Goal: Task Accomplishment & Management: Complete application form

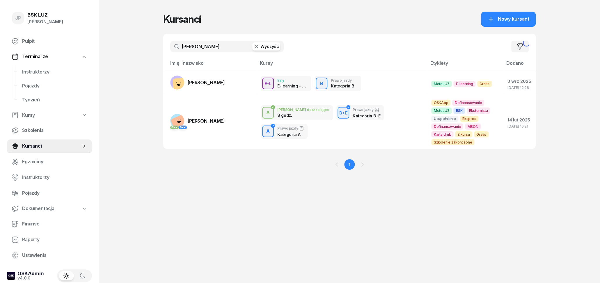
type input "[PERSON_NAME]"
click at [192, 81] on span "[PERSON_NAME]" at bounding box center [206, 83] width 37 height 6
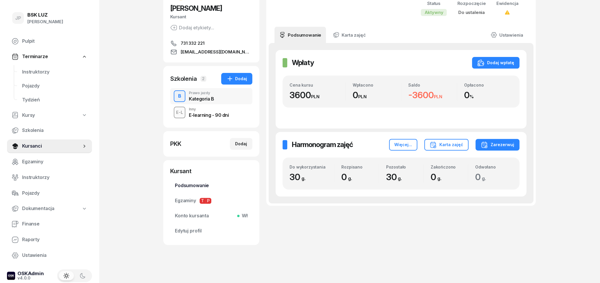
scroll to position [59, 0]
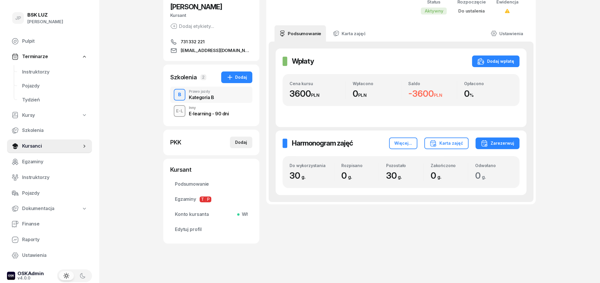
click at [244, 145] on div "Dodaj" at bounding box center [241, 142] width 12 height 7
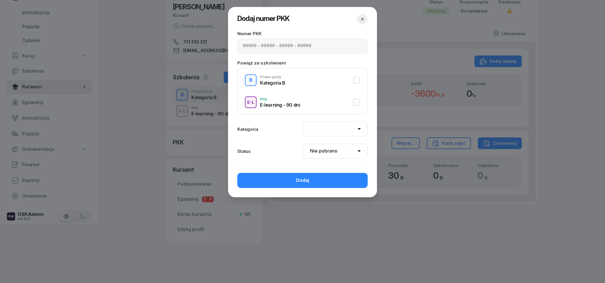
click at [279, 83] on div "Kategoria B" at bounding box center [272, 83] width 25 height 5
select select "B"
click at [253, 46] on input at bounding box center [250, 46] width 14 height 8
type input "02540"
type input "93032"
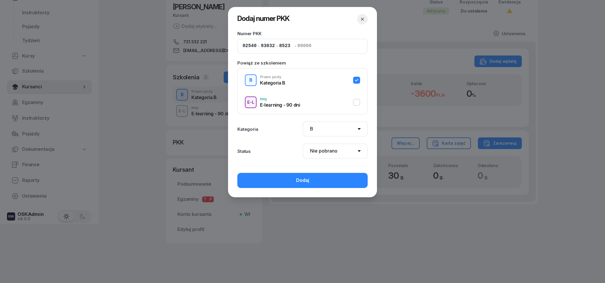
type input "85233"
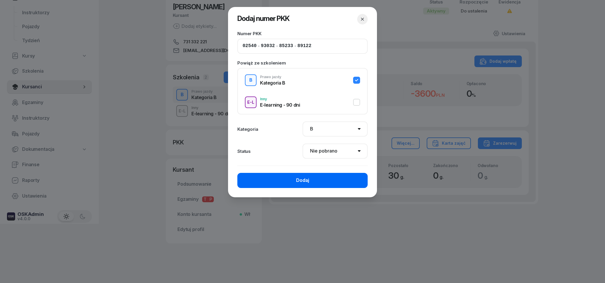
type input "89122"
click at [302, 180] on div "Dodaj" at bounding box center [302, 181] width 13 height 8
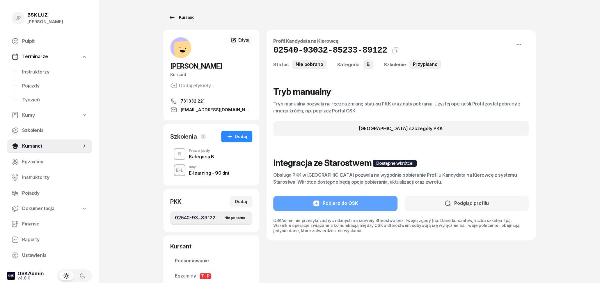
click at [181, 15] on div "Kursanci" at bounding box center [182, 17] width 27 height 7
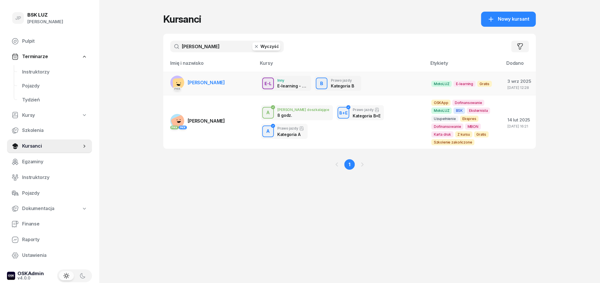
click at [385, 87] on div "E-L Inny E-learning - 90 dni B Prawo jazdy Kategoria B" at bounding box center [341, 83] width 161 height 15
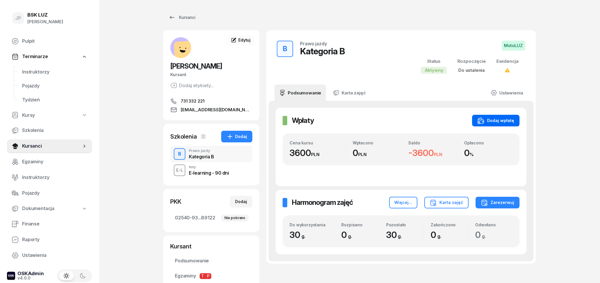
click at [492, 124] on div "Dodaj wpłatę" at bounding box center [495, 120] width 37 height 7
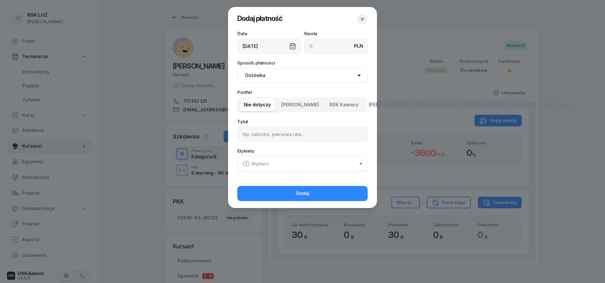
click at [291, 78] on select "Gotówka Karta Przelew Płatności online BLIK" at bounding box center [302, 75] width 130 height 15
click at [266, 106] on span "Nie dotyczy" at bounding box center [257, 105] width 27 height 8
click at [264, 133] on input at bounding box center [302, 134] width 130 height 15
click at [298, 129] on input at bounding box center [302, 134] width 130 height 15
click at [297, 60] on div "Data [DATE] Kwota PLN Sposób płatności Gotówka Karta Przelew Płatności online B…" at bounding box center [302, 105] width 149 height 148
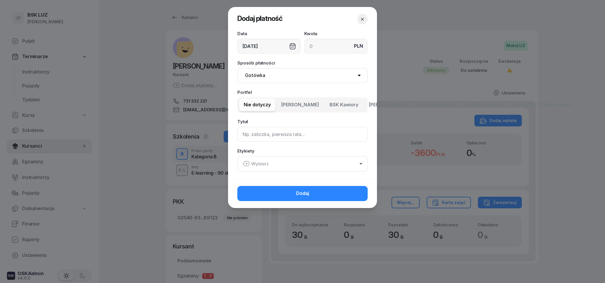
click at [272, 136] on input at bounding box center [302, 134] width 130 height 15
type input "f"
type input "faktura proforma P/1/09/2025 ML"
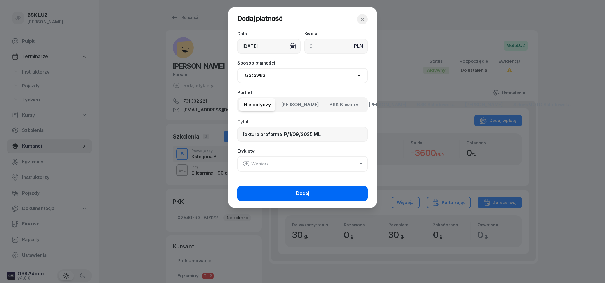
click at [334, 192] on button "Dodaj" at bounding box center [302, 193] width 130 height 15
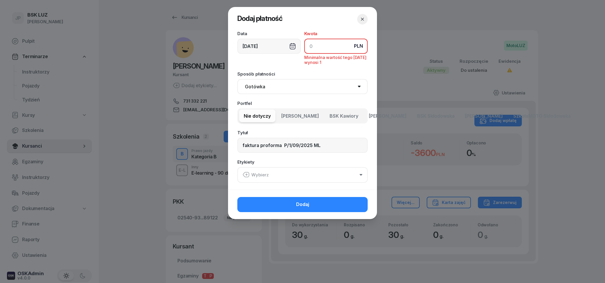
click at [316, 49] on input at bounding box center [335, 46] width 63 height 15
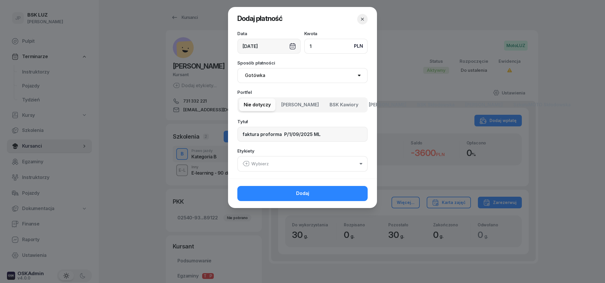
type input "1"
click at [243, 136] on input "faktura proforma P/1/09/2025 ML" at bounding box center [302, 134] width 130 height 15
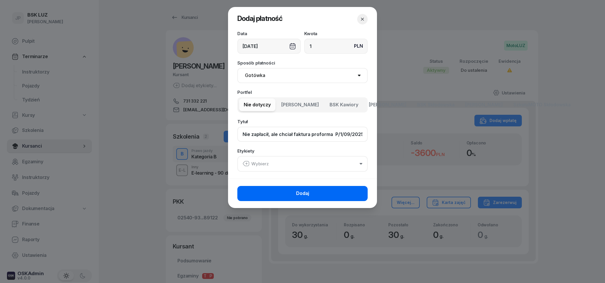
type input "Nie zapłacił, ale chciał faktura proforma P/1/09/2025 ML"
click at [291, 193] on button "Dodaj" at bounding box center [302, 193] width 130 height 15
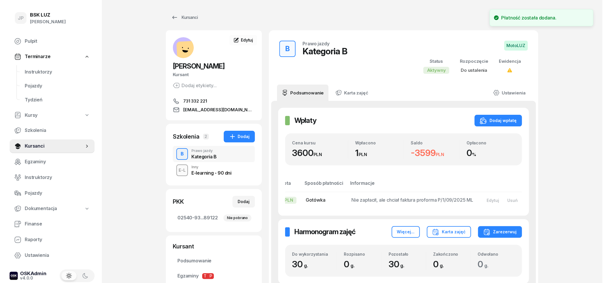
scroll to position [0, 45]
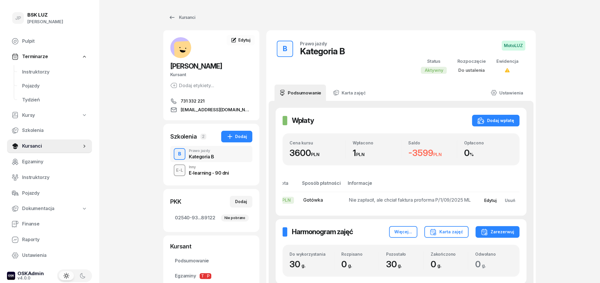
click at [489, 200] on div "Edytuj" at bounding box center [490, 200] width 13 height 5
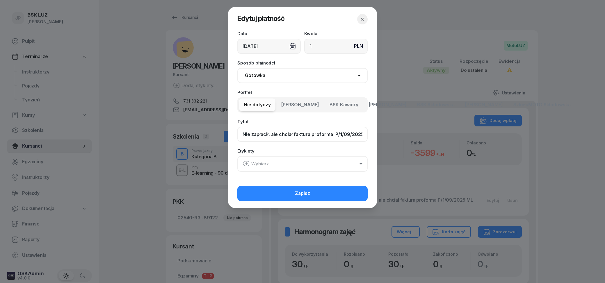
click at [307, 136] on input "Nie zapłacił, ale chciał faktura proforma P/1/09/2025 ML" at bounding box center [302, 134] width 130 height 15
click at [307, 135] on input "Nie zapłacił, ale chciał faktura proforma P/1/09/2025 ML" at bounding box center [302, 134] width 130 height 15
type input "Nie zapłacił, ale chciał fakturę proforma P/1/09/2025 ML"
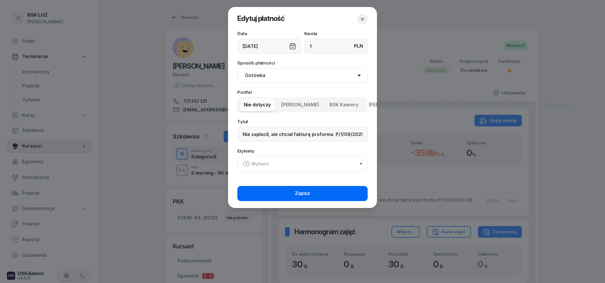
click at [307, 192] on span "Zapisz" at bounding box center [302, 194] width 15 height 8
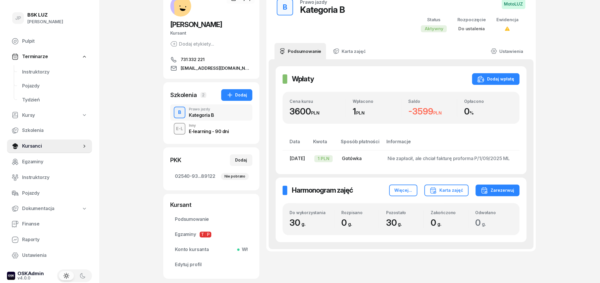
scroll to position [0, 0]
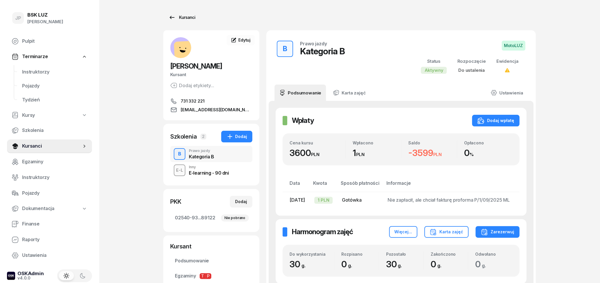
click at [169, 15] on icon at bounding box center [172, 17] width 7 height 7
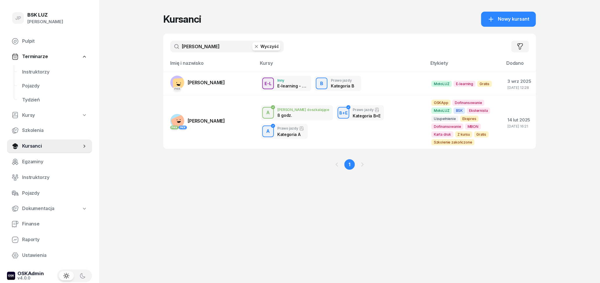
click at [271, 46] on button "Wyczyść" at bounding box center [266, 46] width 28 height 8
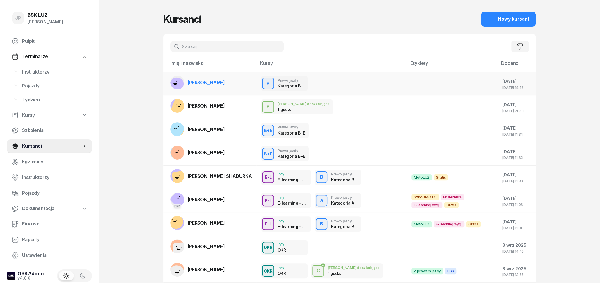
click at [216, 82] on span "[PERSON_NAME]" at bounding box center [206, 83] width 37 height 6
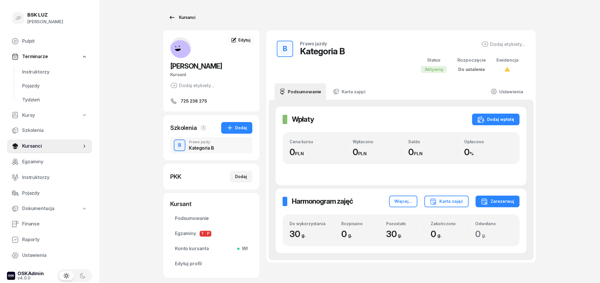
click at [171, 22] on link "Kursanci" at bounding box center [181, 18] width 37 height 12
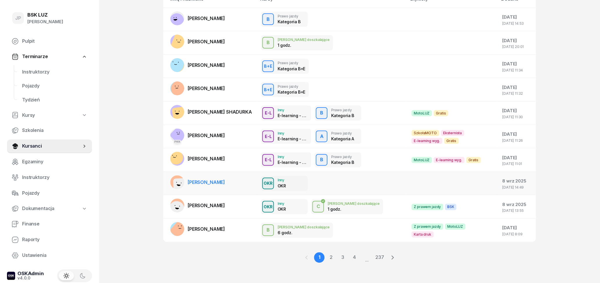
scroll to position [66, 0]
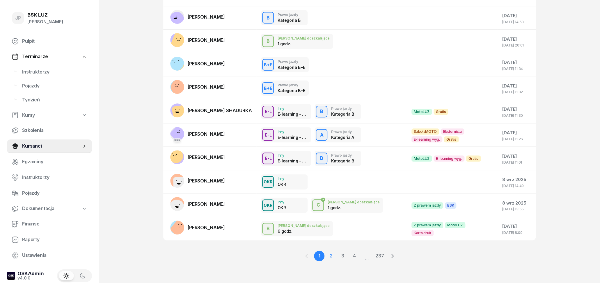
click at [328, 258] on link "2" at bounding box center [331, 256] width 10 height 10
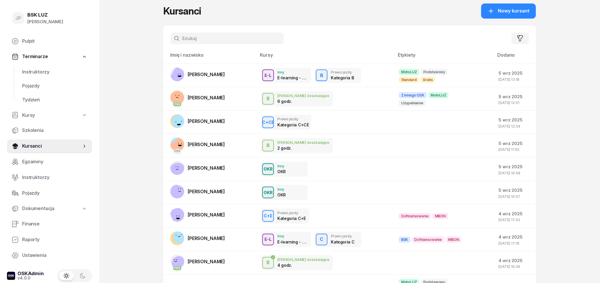
scroll to position [5, 0]
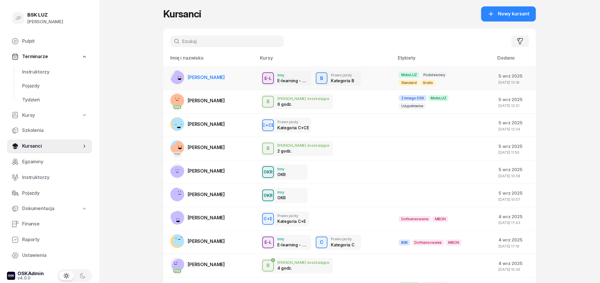
click at [223, 79] on span "[PERSON_NAME]" at bounding box center [206, 78] width 37 height 6
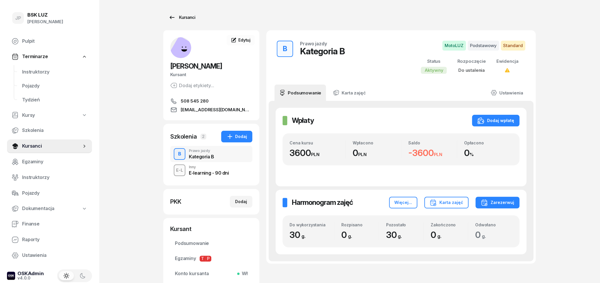
click at [172, 18] on icon at bounding box center [172, 17] width 5 height 3
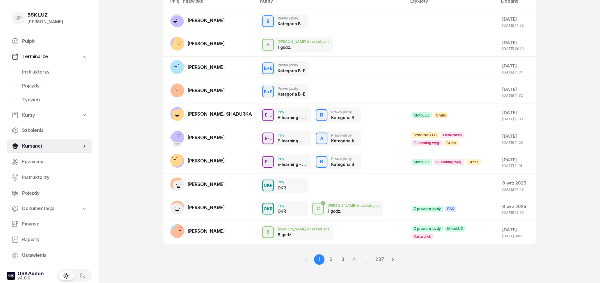
scroll to position [66, 0]
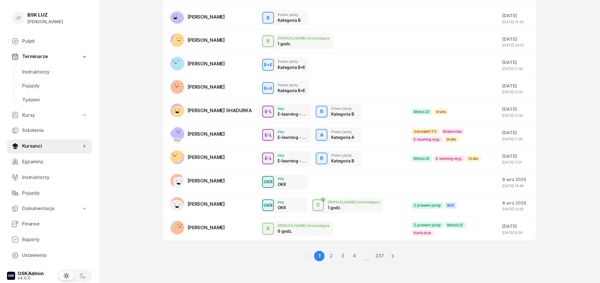
click at [330, 254] on link "2" at bounding box center [331, 256] width 10 height 10
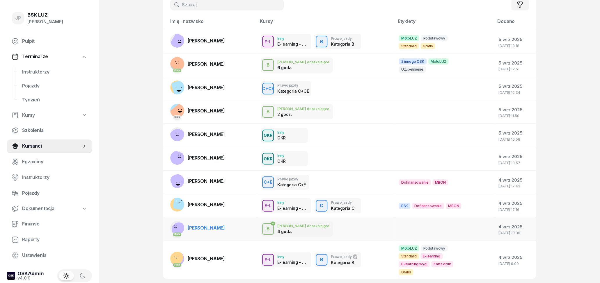
scroll to position [72, 0]
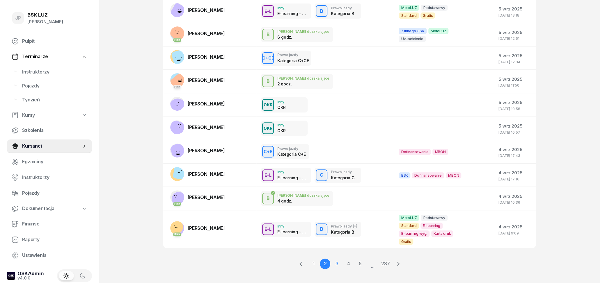
click at [336, 259] on link "3" at bounding box center [336, 264] width 10 height 10
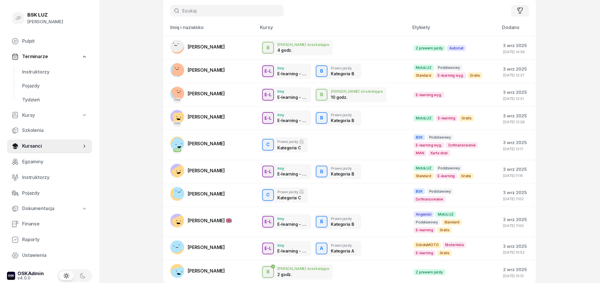
scroll to position [12, 0]
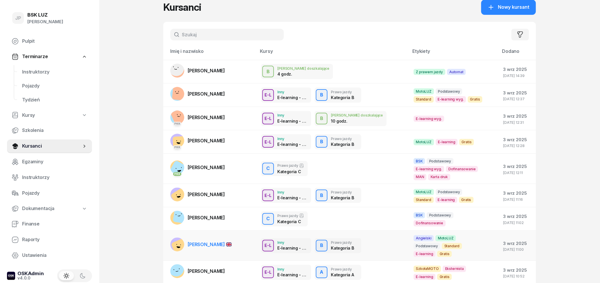
click at [201, 242] on span "[PERSON_NAME]" at bounding box center [210, 245] width 44 height 6
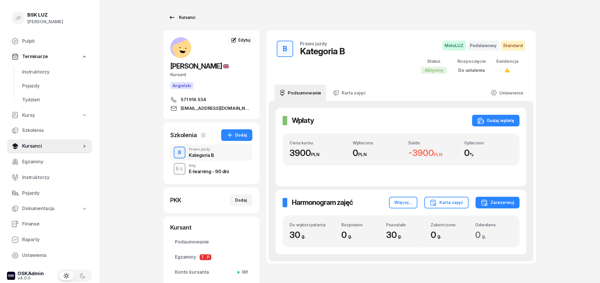
click at [170, 19] on icon at bounding box center [172, 17] width 7 height 7
